Goal: Transaction & Acquisition: Purchase product/service

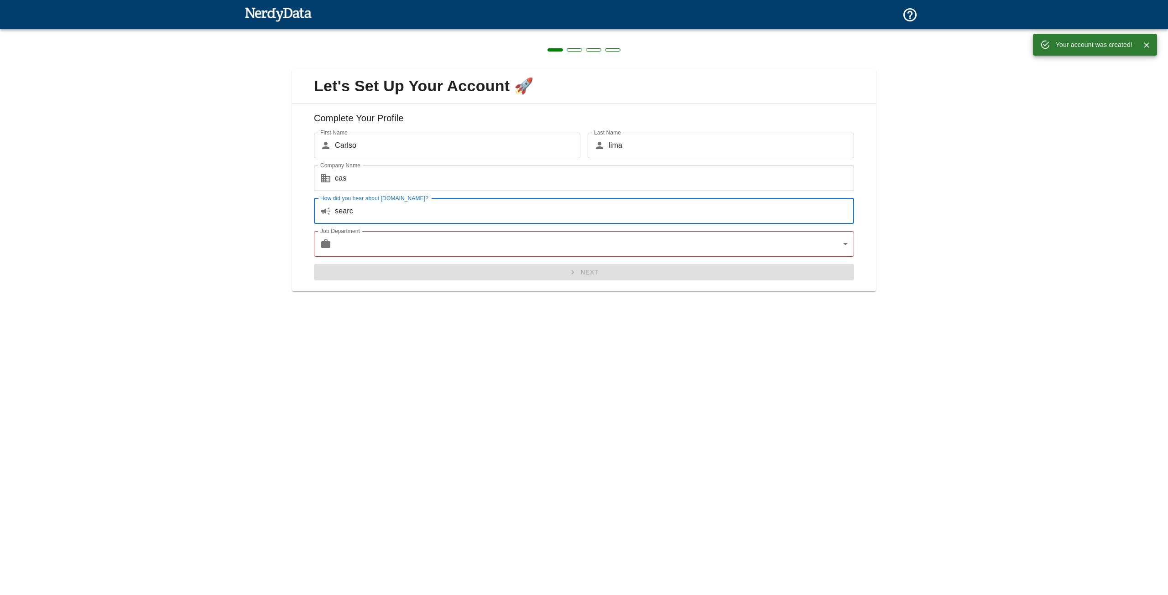
type input "searc"
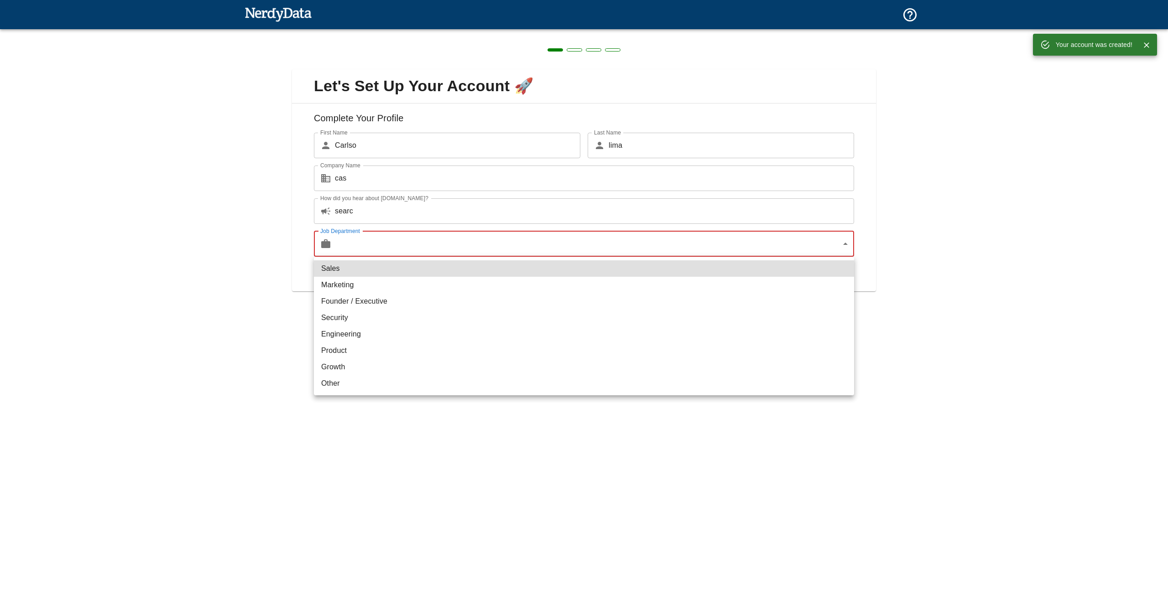
click at [389, 32] on body "Technologies Domains Pricing Products Your account was created! Create a Report…" at bounding box center [584, 16] width 1168 height 32
click at [353, 334] on li "Engineering" at bounding box center [584, 334] width 540 height 16
type input "engineering"
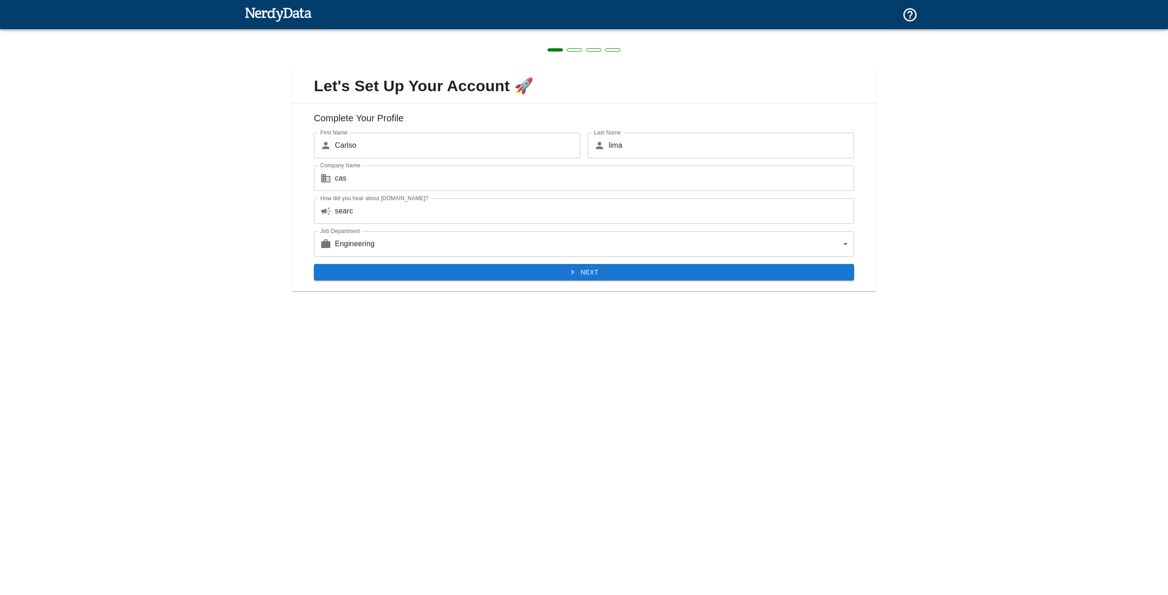
click at [447, 263] on div "Next" at bounding box center [580, 269] width 547 height 24
click at [451, 276] on button "Next" at bounding box center [584, 272] width 540 height 17
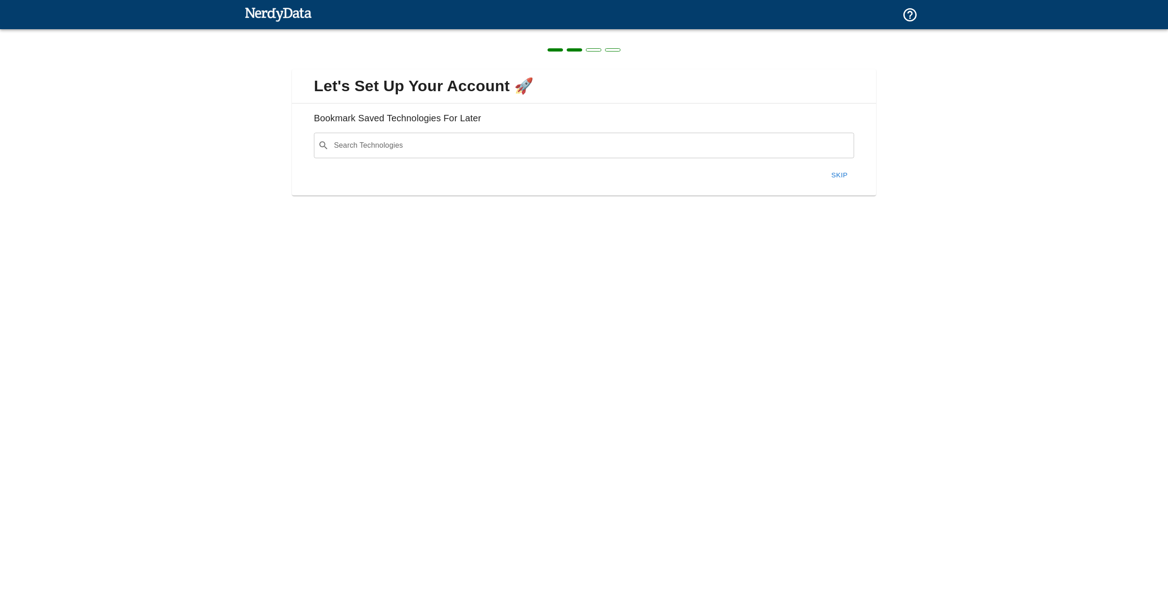
click at [843, 181] on button "Skip" at bounding box center [839, 175] width 29 height 19
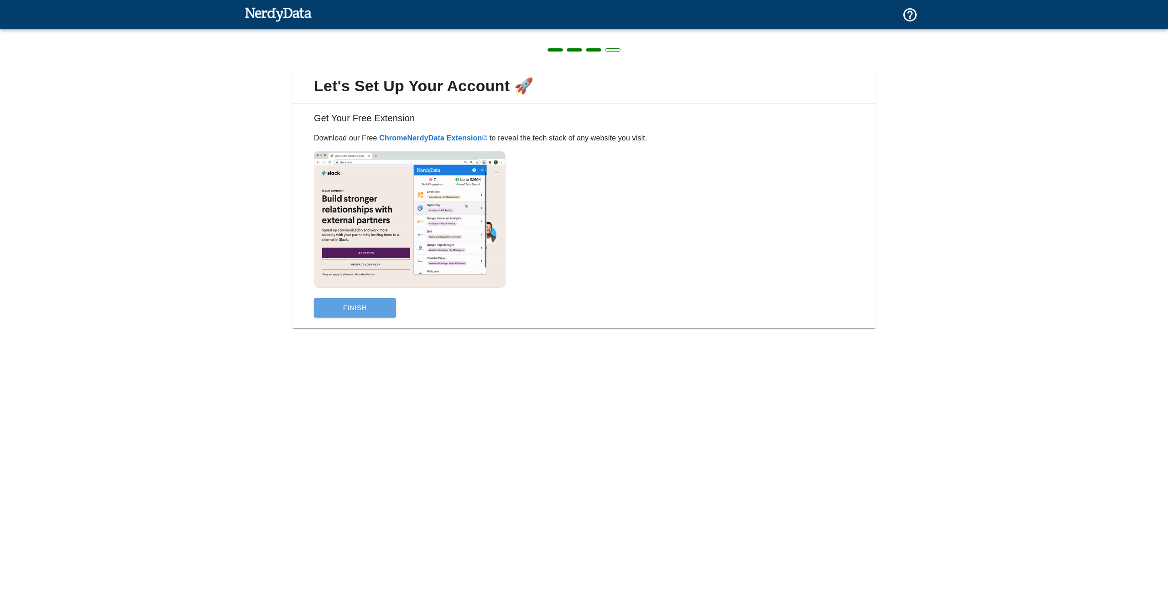
click at [348, 300] on button "Finish" at bounding box center [355, 307] width 82 height 19
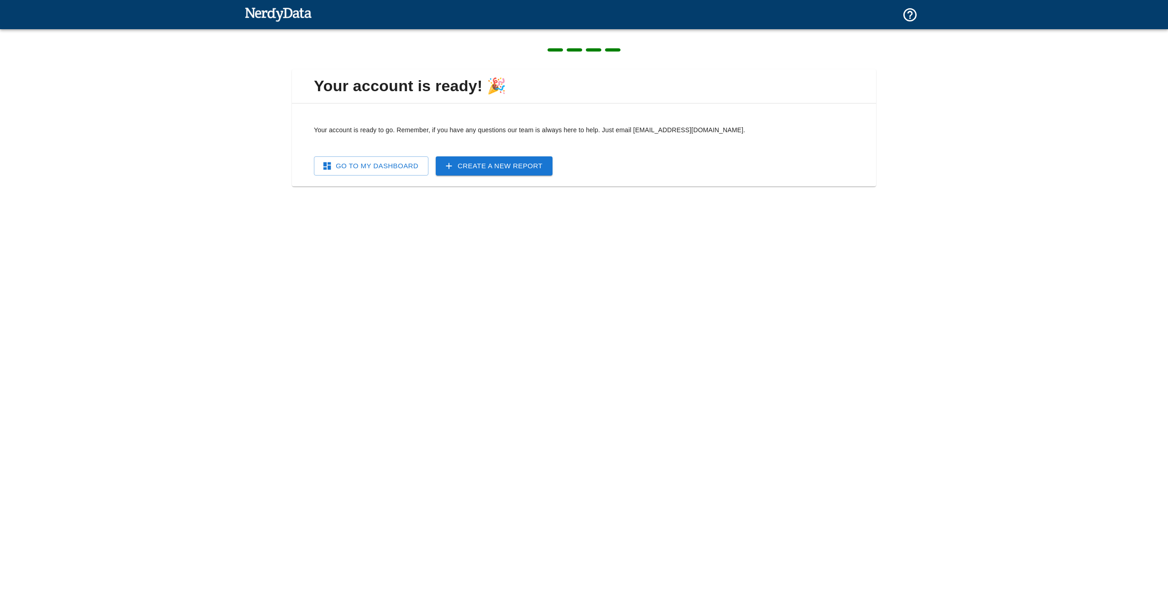
click at [391, 171] on link "Go To My Dashboard" at bounding box center [371, 165] width 114 height 19
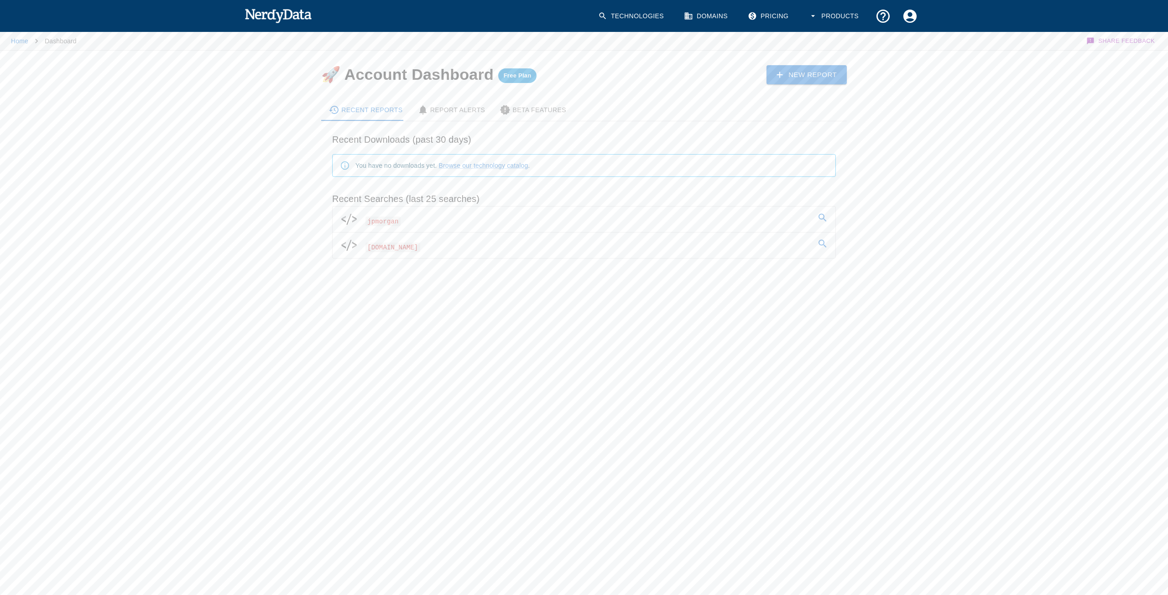
click at [396, 249] on span "[DOMAIN_NAME]" at bounding box center [392, 248] width 55 height 10
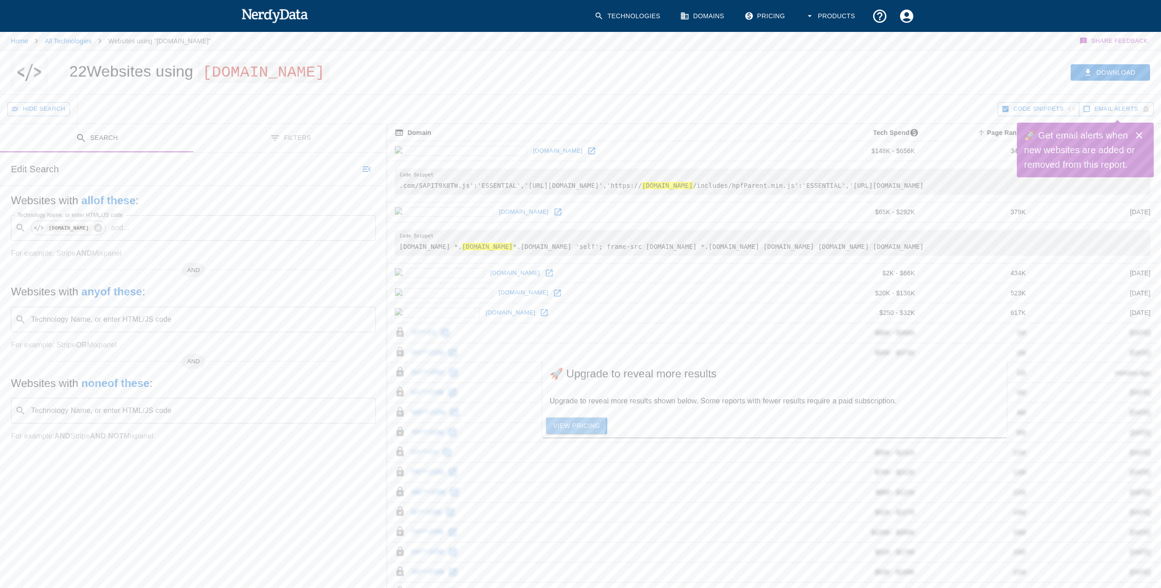
click at [574, 424] on link "View Pricing" at bounding box center [577, 426] width 62 height 17
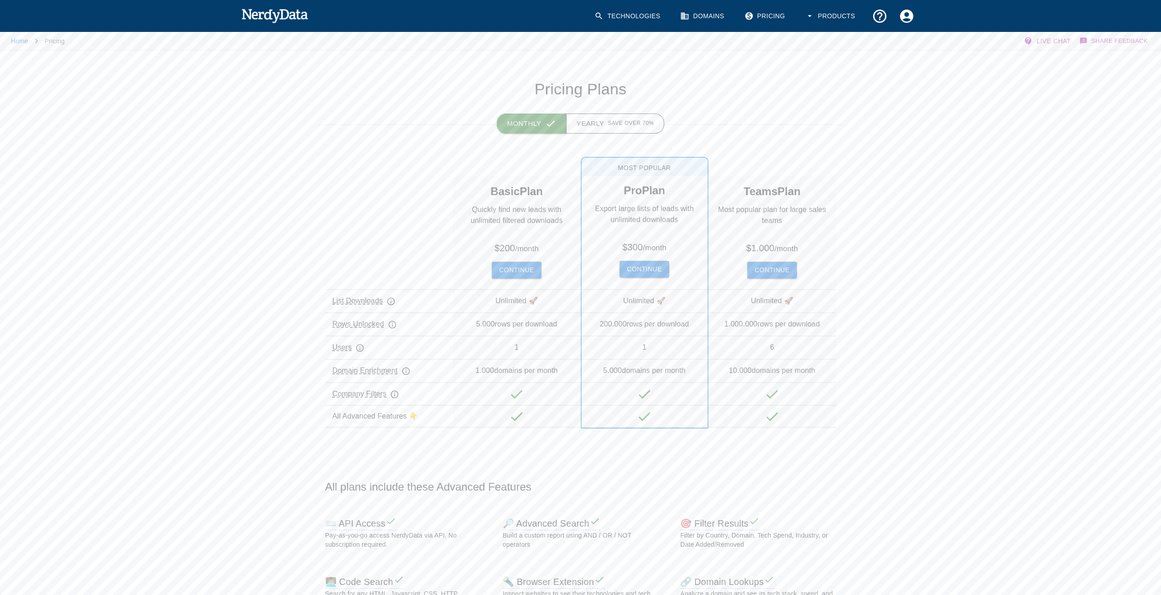
click at [552, 122] on icon "button" at bounding box center [550, 123] width 11 height 11
click at [501, 269] on button "Continue" at bounding box center [516, 270] width 49 height 17
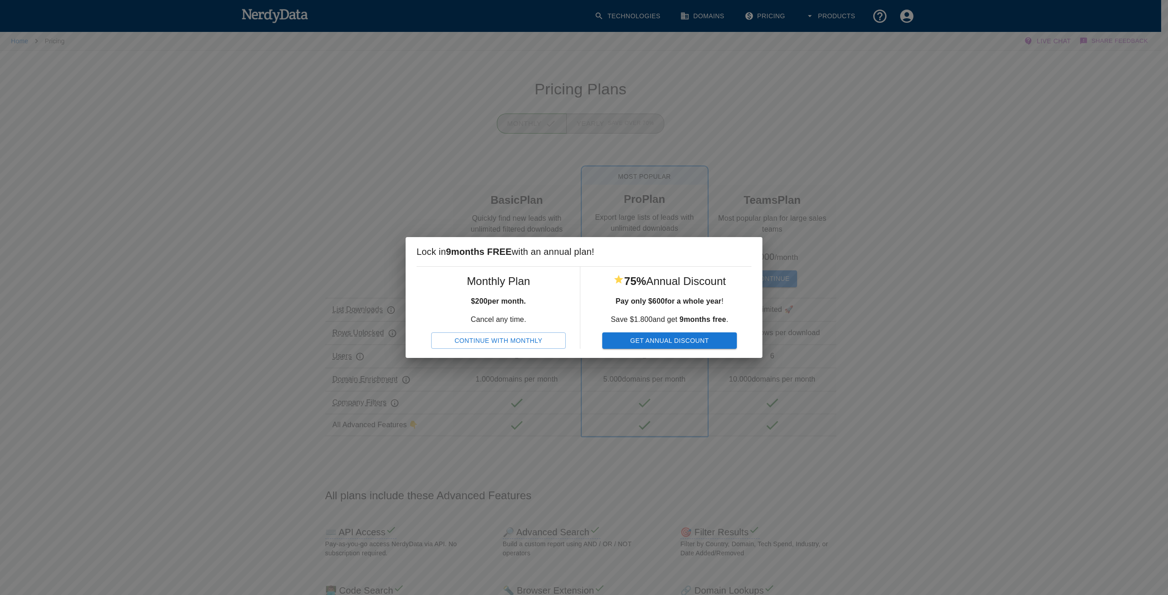
click at [504, 335] on button "Continue With Monthly" at bounding box center [498, 341] width 135 height 17
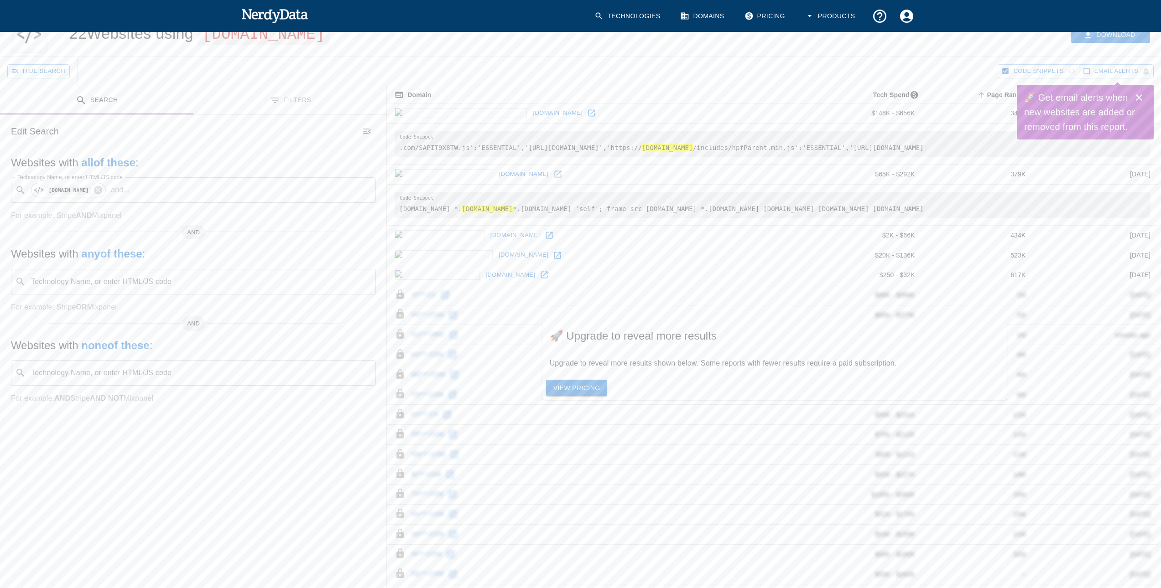
scroll to position [46, 0]
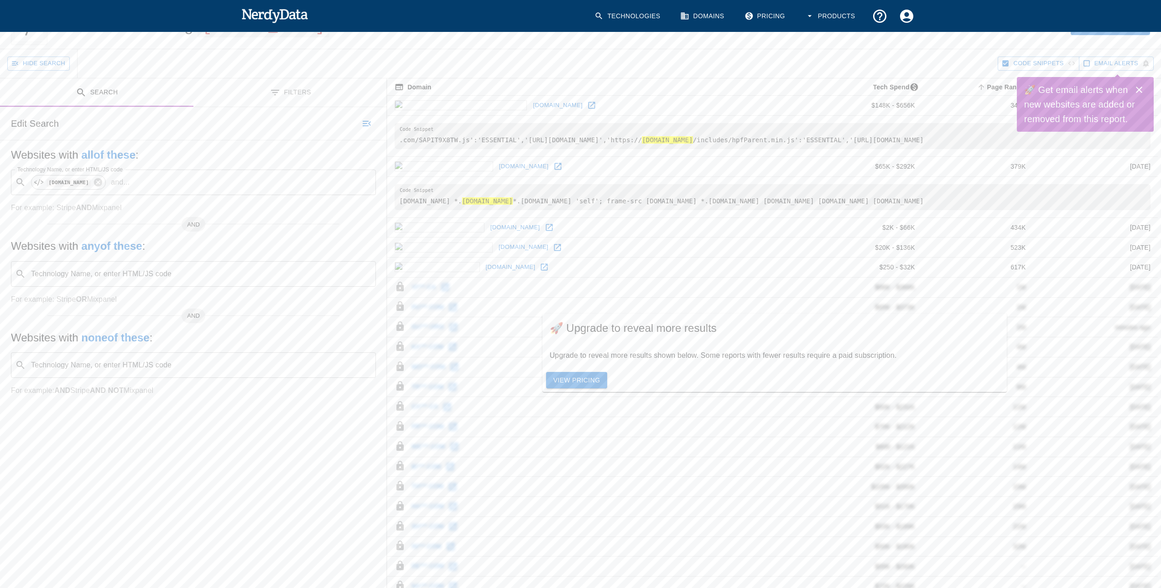
click at [415, 297] on td "vi***.ca" at bounding box center [596, 287] width 418 height 20
click at [400, 292] on icon at bounding box center [400, 286] width 11 height 11
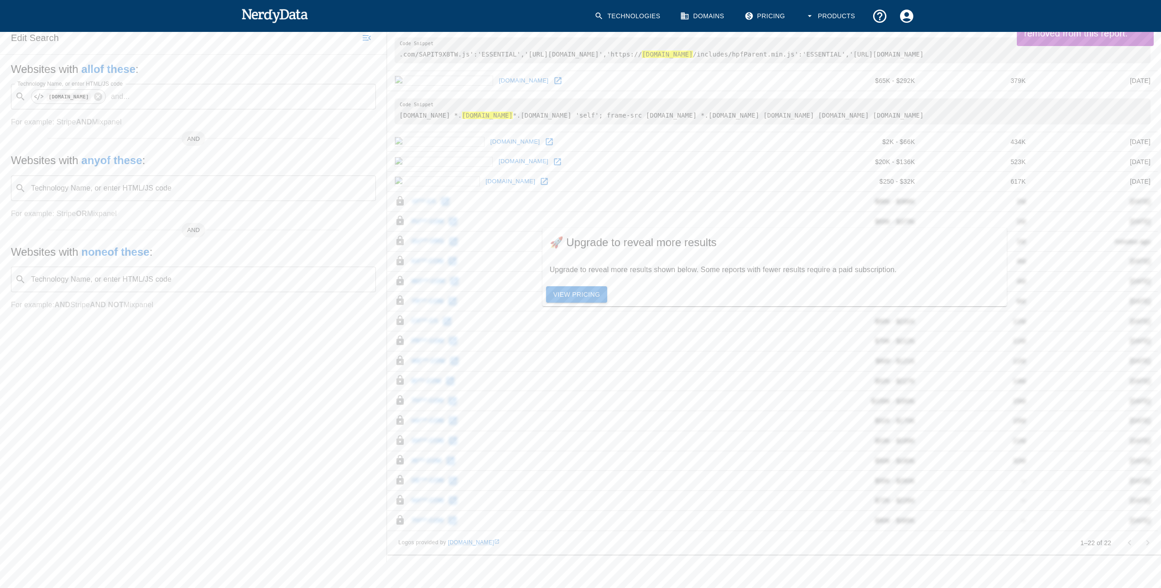
scroll to position [138, 0]
